Goal: Information Seeking & Learning: Learn about a topic

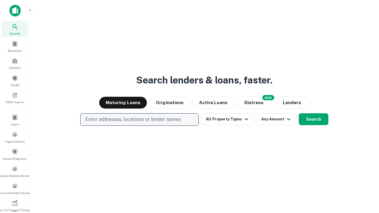
click at [139, 120] on p "Enter addresses, locations or lender names" at bounding box center [133, 119] width 96 height 7
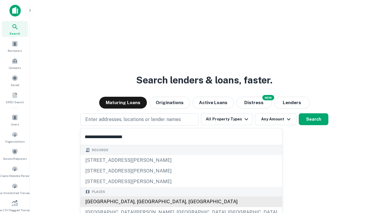
click at [142, 202] on div "[GEOGRAPHIC_DATA], [GEOGRAPHIC_DATA], [GEOGRAPHIC_DATA]" at bounding box center [182, 202] width 202 height 11
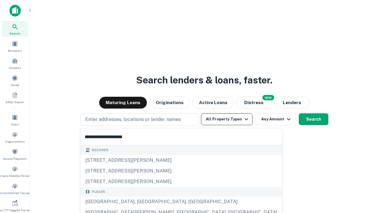
click at [227, 119] on button "All Property Types" at bounding box center [227, 119] width 52 height 12
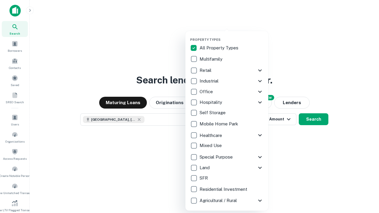
click at [232, 36] on button "button" at bounding box center [231, 36] width 83 height 0
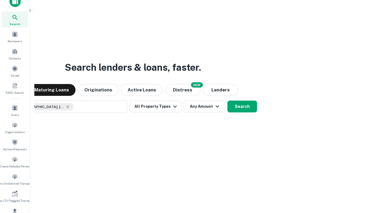
scroll to position [71, 0]
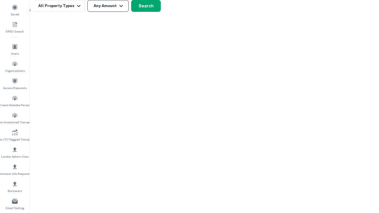
click at [108, 6] on button "Any Amount" at bounding box center [107, 6] width 41 height 12
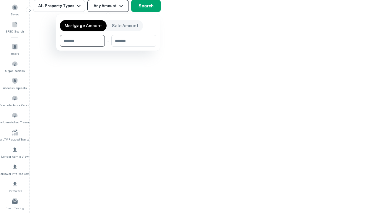
type input "*******"
click at [108, 47] on button "button" at bounding box center [108, 47] width 97 height 0
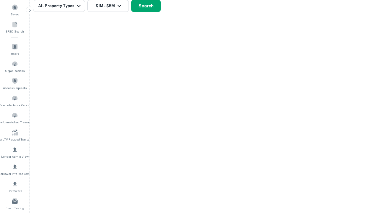
scroll to position [9, 0]
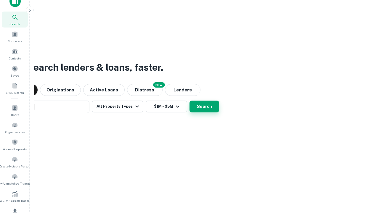
click at [190, 101] on button "Search" at bounding box center [205, 107] width 30 height 12
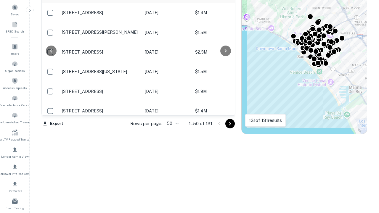
click at [172, 124] on body "Search Borrowers Contacts Saved SREO Search Users Organizations Access Requests…" at bounding box center [189, 35] width 379 height 213
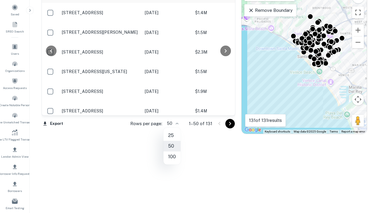
click at [172, 136] on li "25" at bounding box center [172, 135] width 17 height 11
type input "**"
